Goal: Navigation & Orientation: Understand site structure

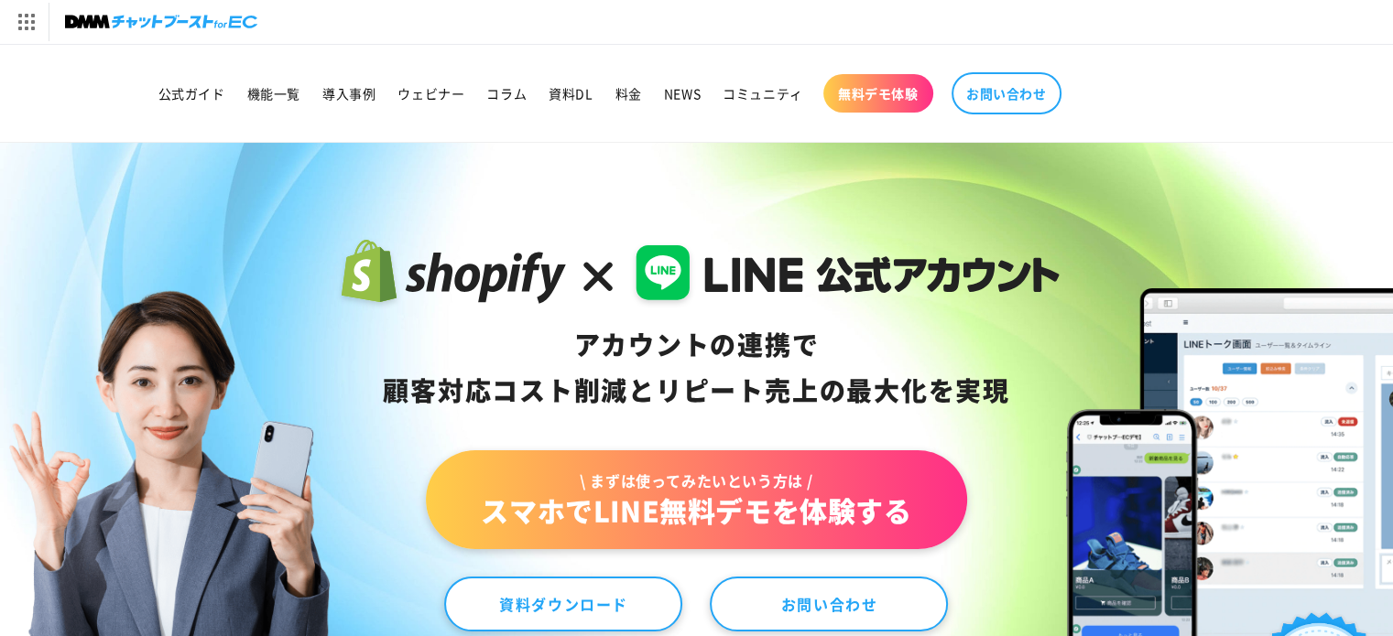
click at [1223, 104] on nav "公式ガイド 機能一覧 導入事例 ウェビナー コラム 資料DL 料金 NEWS コミュニティ 無料デモ体験 お問い合わせ" at bounding box center [696, 93] width 1099 height 60
click at [1226, 2] on div "[DOMAIN_NAME] トップへ DMM TV 電子書籍 オンラインゲーム 宅配レンタル オンラインクレーンゲーム 光回線・モバイル 旅行・ホテル予約 F…" at bounding box center [696, 22] width 1393 height 44
click at [1201, 39] on div "[DOMAIN_NAME] トップへ DMM TV 電子書籍 オンラインゲーム 宅配レンタル オンラインクレーンゲーム 光回線・モバイル 旅行・ホテル予約 F…" at bounding box center [696, 22] width 1393 height 44
click at [1211, 65] on nav "公式ガイド 機能一覧 導入事例 ウェビナー コラム 資料DL 料金 NEWS コミュニティ 無料デモ体験 お問い合わせ" at bounding box center [696, 93] width 1099 height 60
click at [1197, 71] on nav "公式ガイド 機能一覧 導入事例 ウェビナー コラム 資料DL 料金 NEWS コミュニティ 無料デモ体験 お問い合わせ" at bounding box center [696, 93] width 1099 height 60
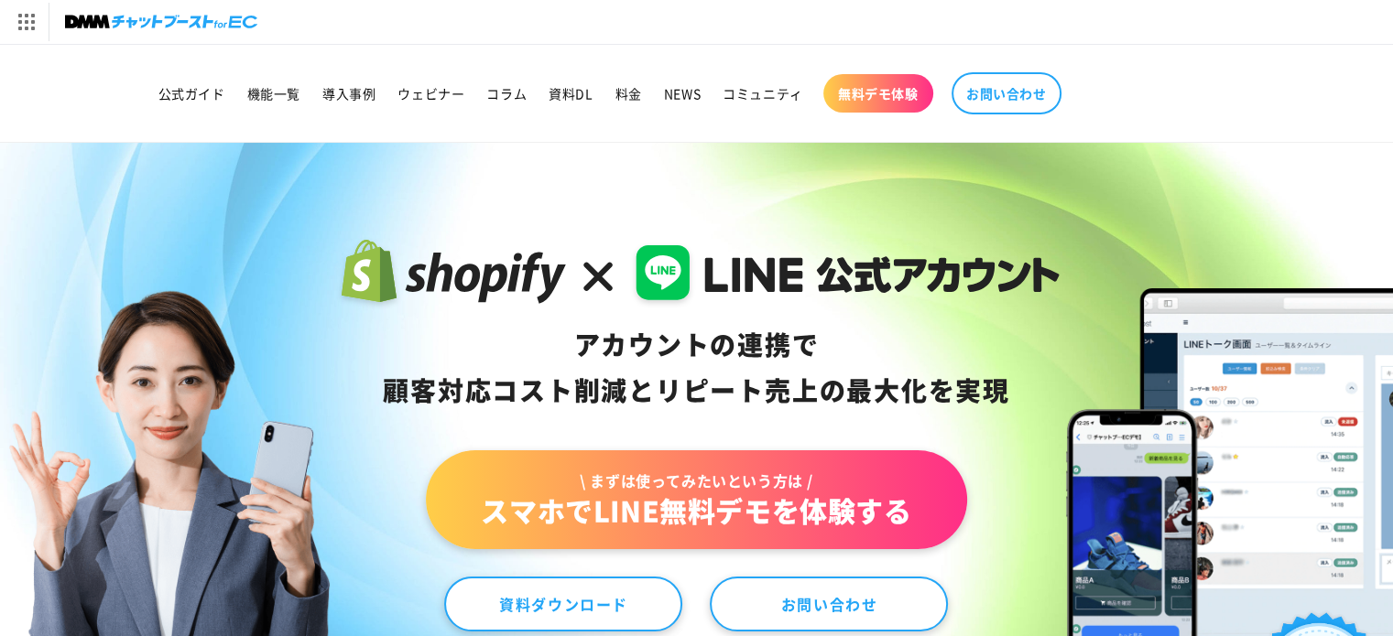
click at [1188, 35] on div "[DOMAIN_NAME] トップへ DMM TV 電子書籍 オンラインゲーム 宅配レンタル オンラインクレーンゲーム 光回線・モバイル 旅行・ホテル予約 F…" at bounding box center [696, 22] width 1393 height 44
drag, startPoint x: 1227, startPoint y: 98, endPoint x: 1228, endPoint y: 80, distance: 18.3
click at [1227, 97] on nav "公式ガイド 機能一覧 導入事例 ウェビナー コラム 資料DL 料金 NEWS コミュニティ 無料デモ体験 お問い合わせ" at bounding box center [696, 93] width 1099 height 60
click at [1240, 14] on div "[DOMAIN_NAME] トップへ DMM TV 電子書籍 オンラインゲーム 宅配レンタル オンラインクレーンゲーム 光回線・モバイル 旅行・ホテル予約 F…" at bounding box center [696, 22] width 1393 height 44
click at [1265, 88] on header "公式ガイド 機能一覧 導入事例 ウェビナー コラム 資料DL 料金 NEWS コミュニティ 無料デモ体験" at bounding box center [696, 93] width 1227 height 97
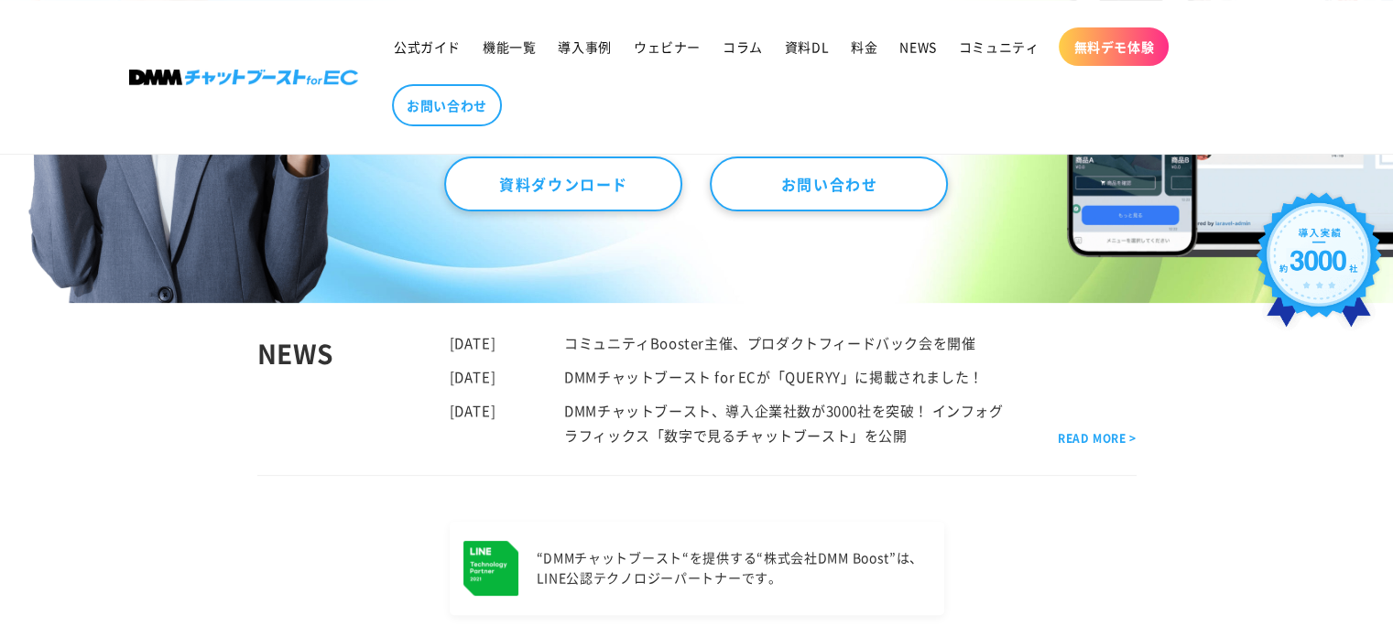
scroll to position [397, 0]
